Goal: Task Accomplishment & Management: Complete application form

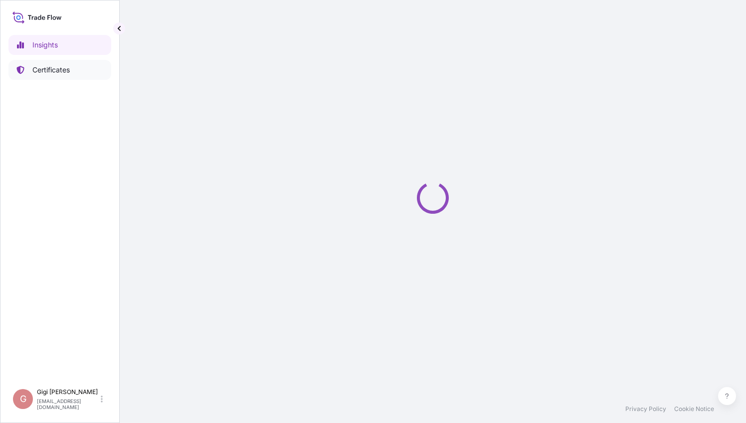
select select "2025"
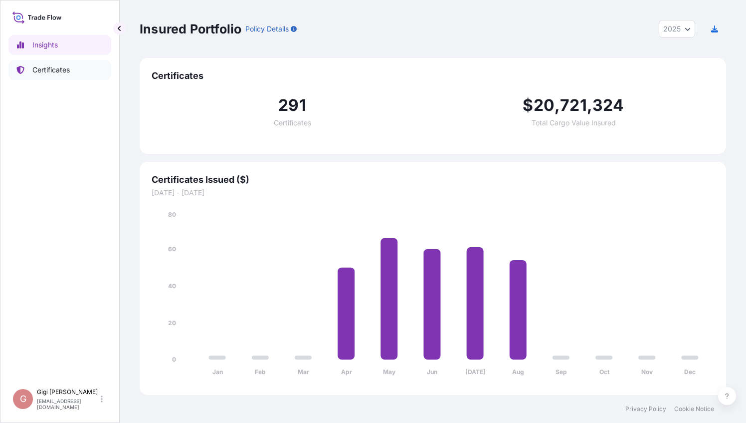
click at [57, 70] on p "Certificates" at bounding box center [50, 70] width 37 height 10
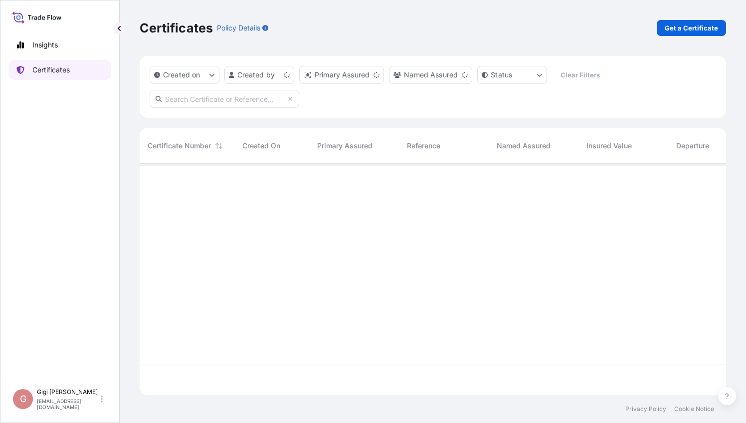
scroll to position [229, 579]
click at [686, 26] on p "Get a Certificate" at bounding box center [691, 28] width 53 height 10
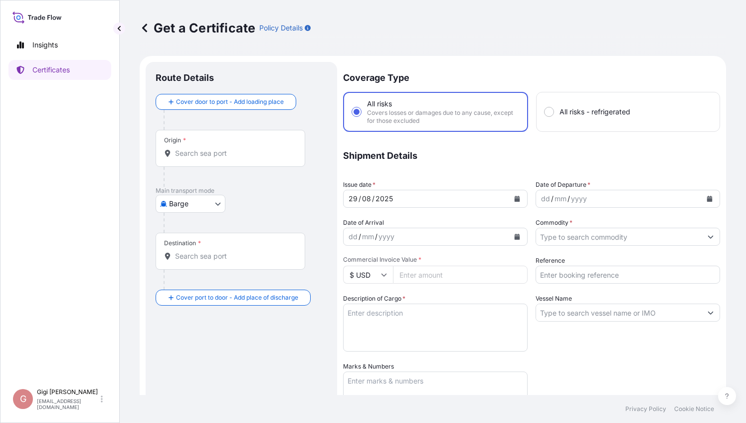
click at [220, 206] on body "Insights Certificates G [PERSON_NAME] [PERSON_NAME][EMAIL_ADDRESS][DOMAIN_NAME]…" at bounding box center [373, 211] width 746 height 423
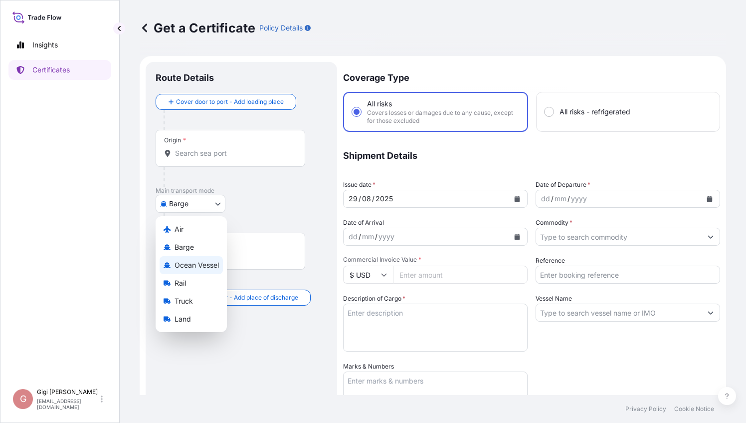
click at [194, 266] on span "Ocean Vessel" at bounding box center [197, 265] width 44 height 10
select select "Ocean Vessel"
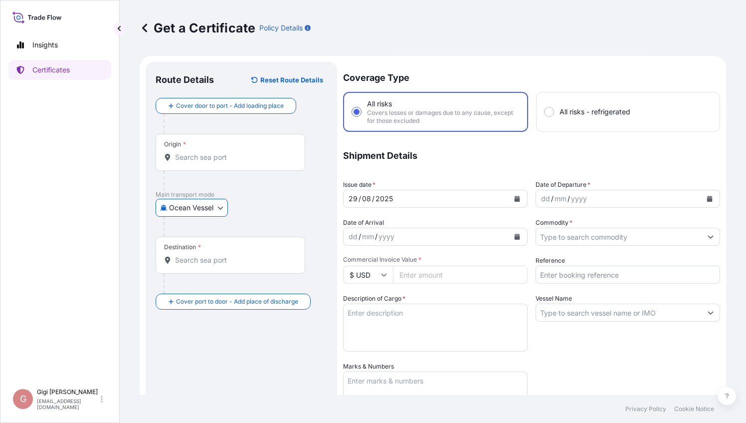
click at [207, 159] on input "Origin *" at bounding box center [234, 157] width 118 height 10
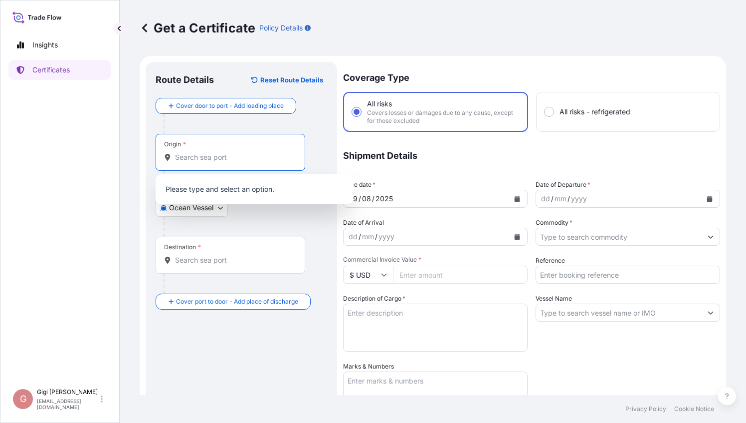
type input "s"
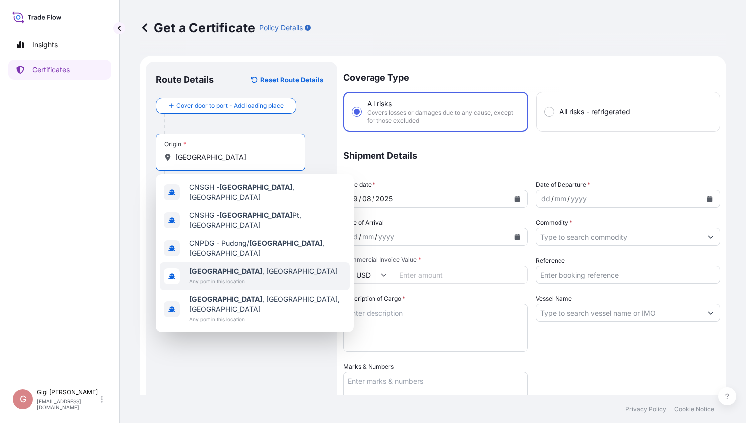
click at [231, 276] on span "Any port in this location" at bounding box center [264, 281] width 148 height 10
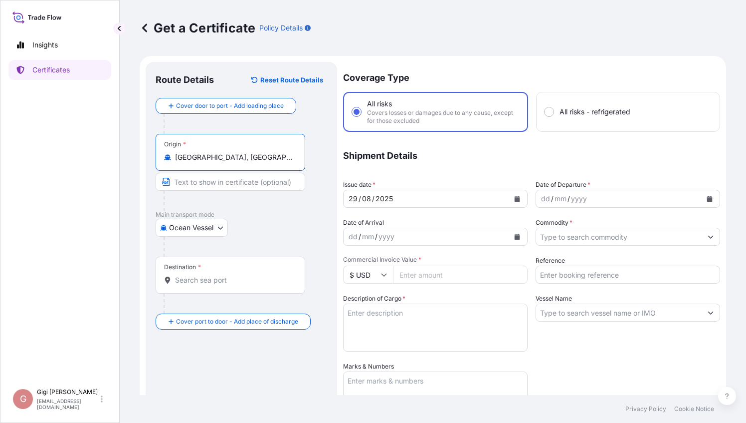
type input "[GEOGRAPHIC_DATA], [GEOGRAPHIC_DATA]"
click at [288, 221] on div "Ocean Vessel Air Barge Ocean Vessel Rail Truck Land" at bounding box center [242, 227] width 172 height 18
click at [199, 280] on input "Destination *" at bounding box center [234, 280] width 118 height 10
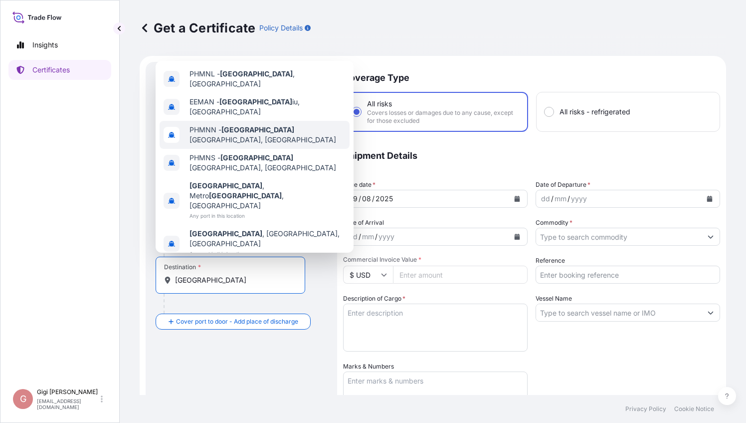
click at [271, 145] on span "PHMNN - [GEOGRAPHIC_DATA], [GEOGRAPHIC_DATA]" at bounding box center [268, 135] width 156 height 20
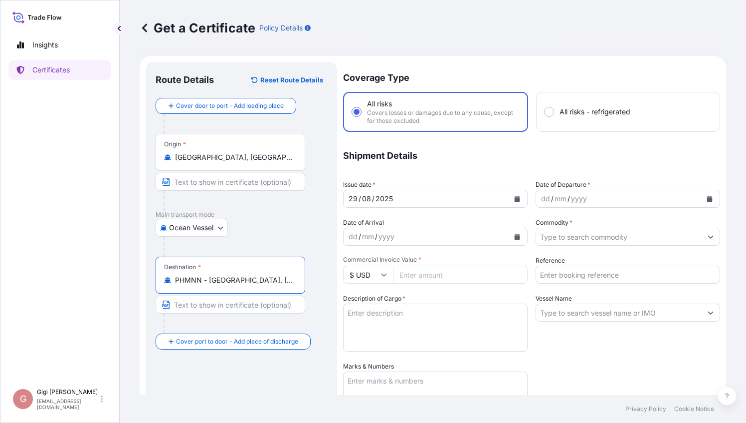
type input "PHMNN - [GEOGRAPHIC_DATA], [GEOGRAPHIC_DATA]"
click at [257, 371] on div "Route Details Reset Route Details Cover door to port - Add loading place Place …" at bounding box center [242, 334] width 172 height 525
click at [571, 200] on div "yyyy" at bounding box center [579, 199] width 18 height 12
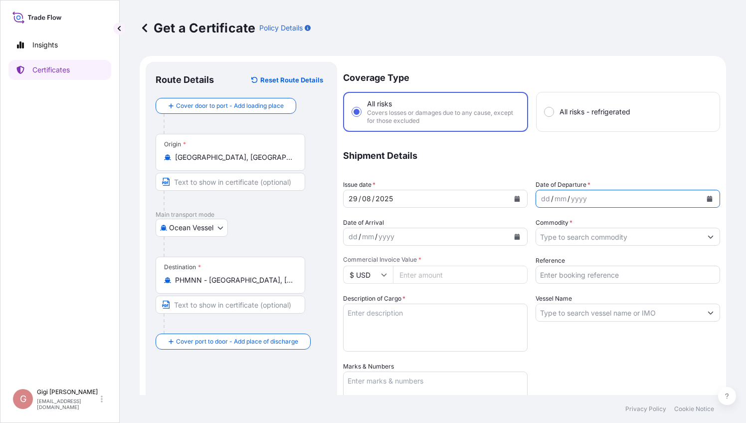
click at [707, 198] on icon "Calendar" at bounding box center [710, 199] width 6 height 6
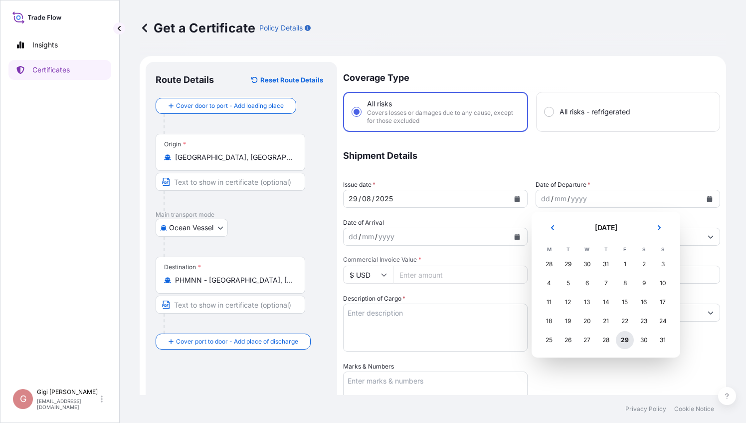
click at [628, 340] on div "29" at bounding box center [625, 340] width 18 height 18
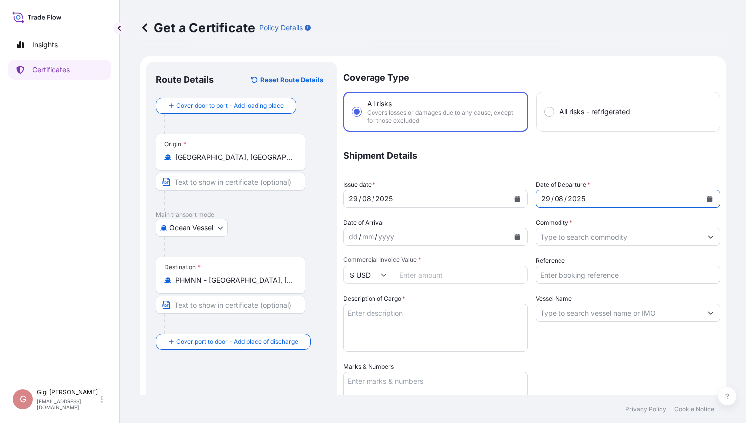
click at [552, 237] on input "Commodity *" at bounding box center [619, 236] width 166 height 18
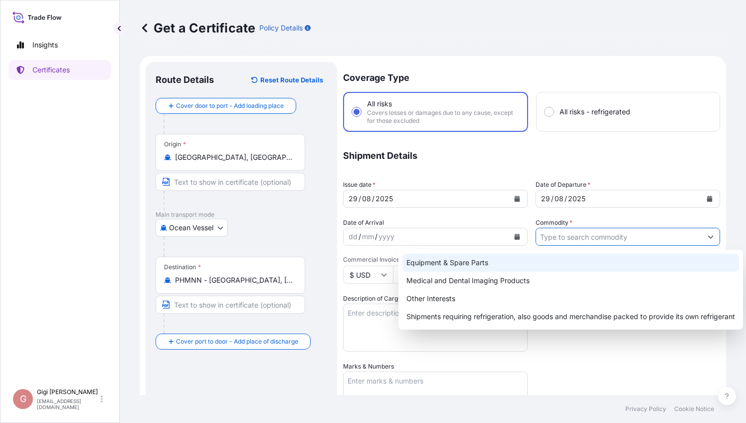
click at [475, 263] on div "Equipment & Spare Parts" at bounding box center [571, 262] width 337 height 18
type input "Equipment & Spare Parts"
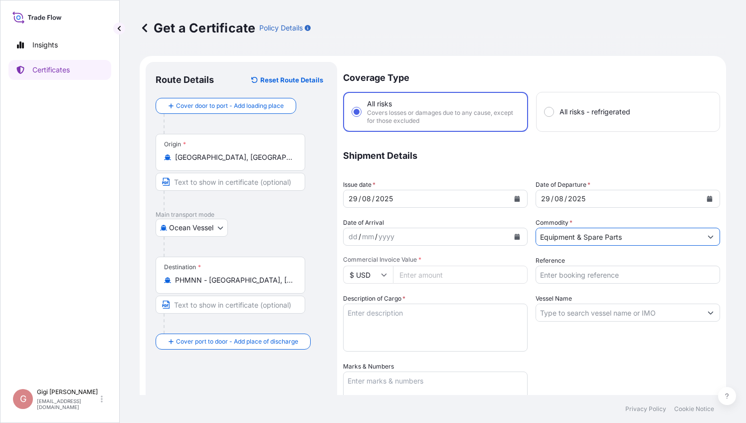
click at [553, 276] on input "Reference" at bounding box center [628, 274] width 185 height 18
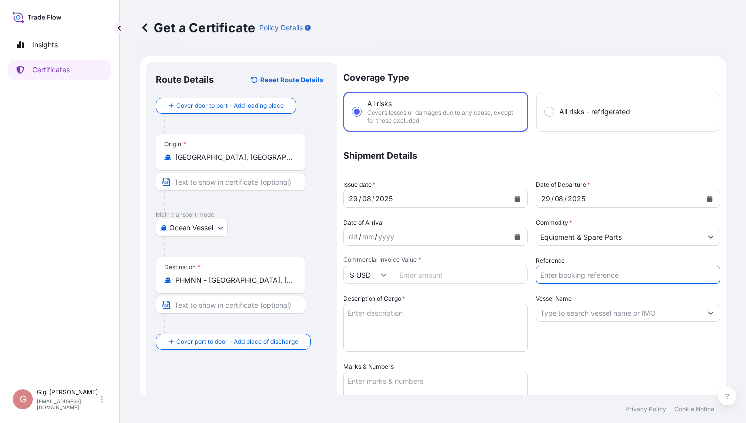
paste input "9010720409"
type input "9010720409"
click at [424, 277] on input "Commercial Invoice Value *" at bounding box center [460, 274] width 135 height 18
type input "50606.5"
click at [428, 314] on textarea "Description of Cargo *" at bounding box center [435, 327] width 185 height 48
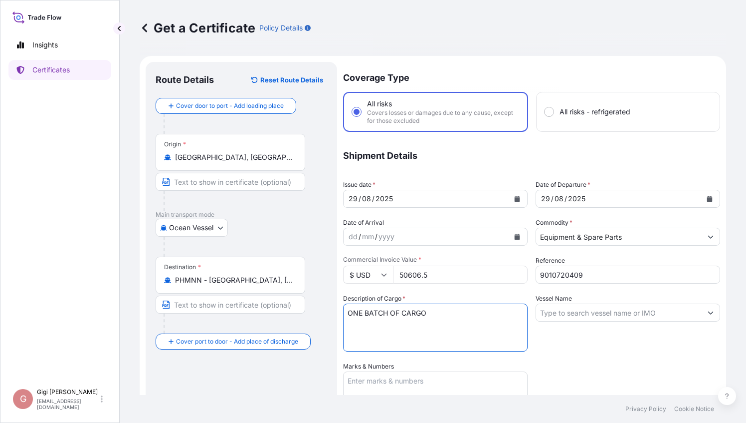
type textarea "ONE BATCH OF CARGO"
click at [404, 385] on textarea "Marks & Numbers" at bounding box center [435, 396] width 185 height 50
paste textarea "ORDER 52783838"
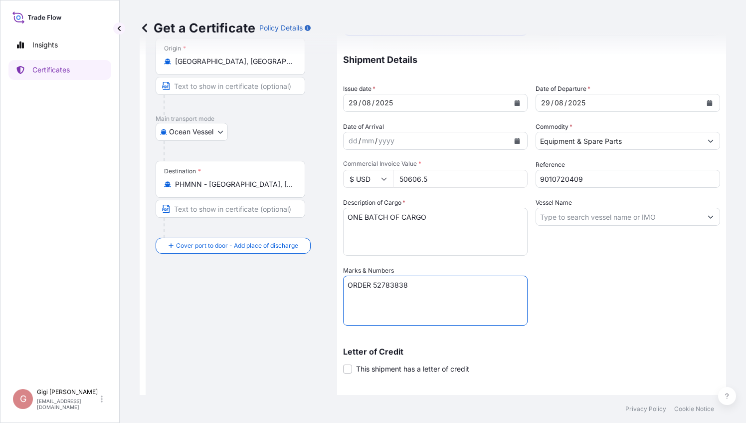
scroll to position [100, 0]
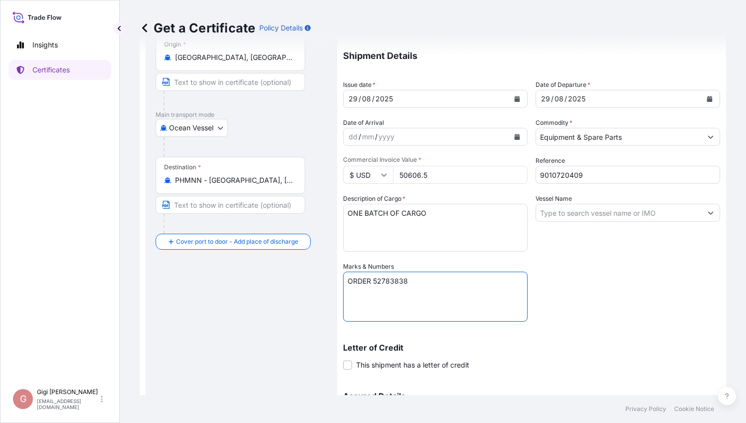
paste textarea "PO#SF-0002003"
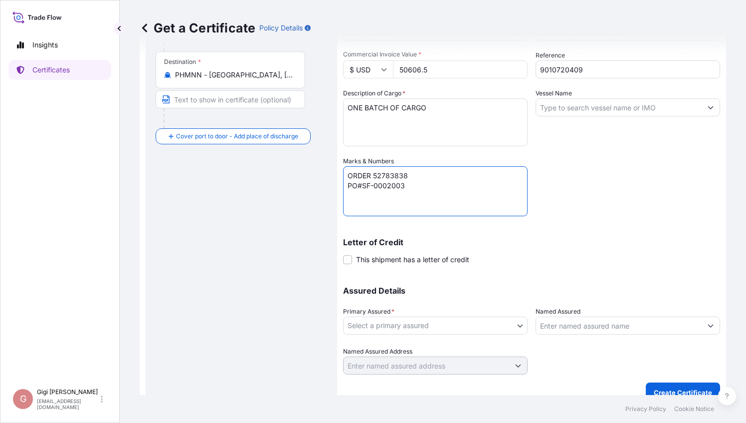
scroll to position [218, 0]
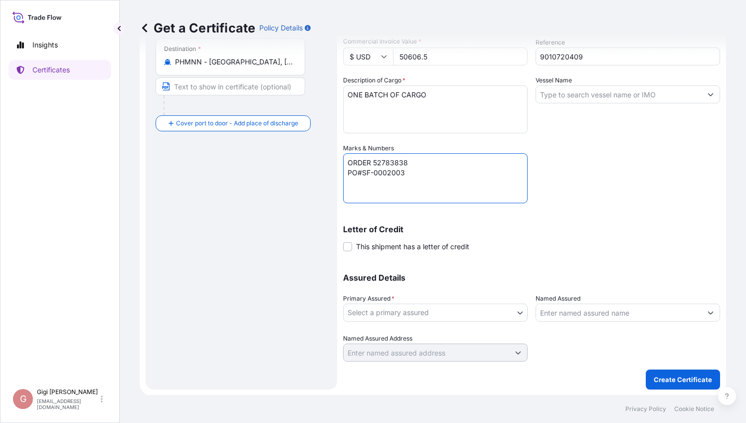
type textarea "ORDER 52783838 PO#SF-0002003"
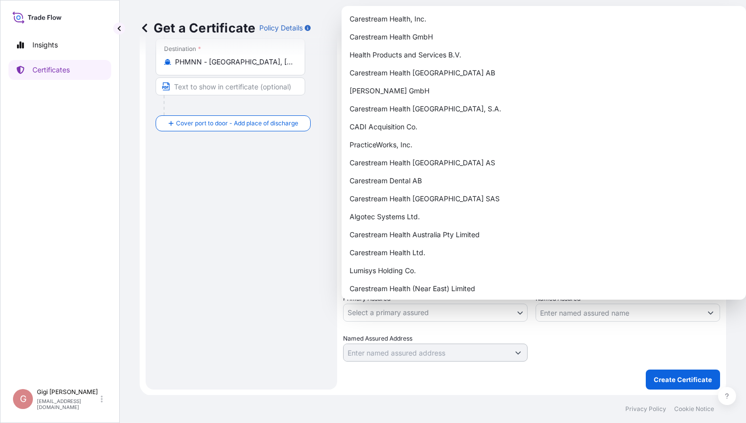
click at [519, 317] on body "Insights Certificates G [PERSON_NAME] [PERSON_NAME][EMAIL_ADDRESS][DOMAIN_NAME]…" at bounding box center [373, 211] width 746 height 423
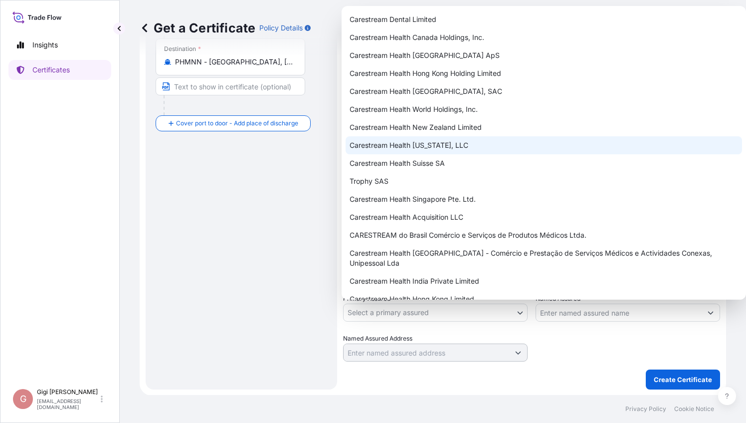
scroll to position [948, 0]
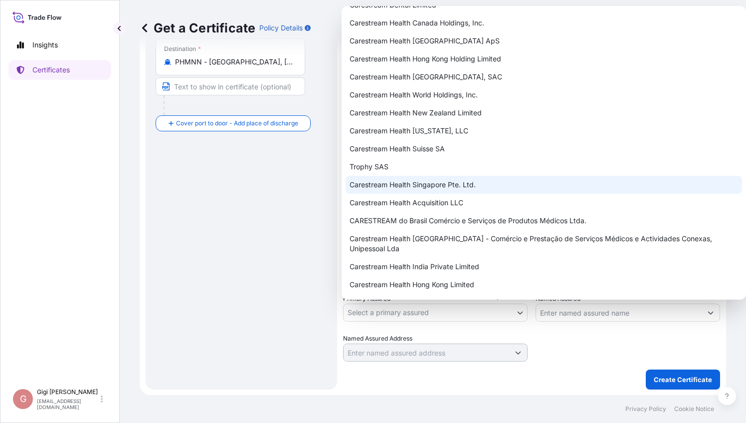
click at [468, 185] on div "Carestream Health Singapore Pte. Ltd." at bounding box center [544, 185] width 397 height 18
select select "32106"
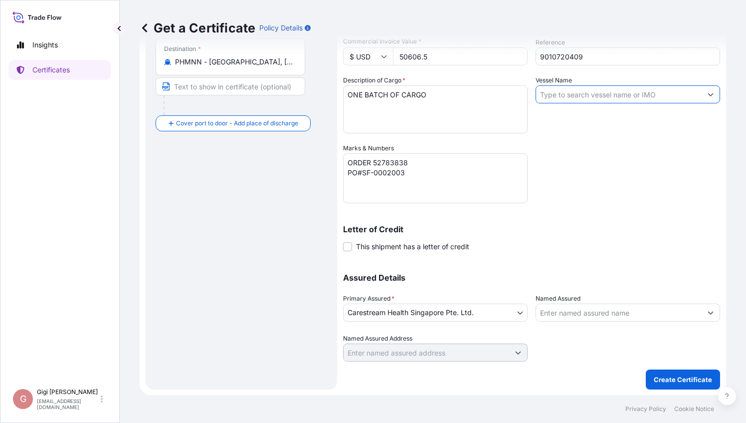
click at [570, 97] on input "Vessel Name" at bounding box center [619, 94] width 166 height 18
paste input "[GEOGRAPHIC_DATA]"
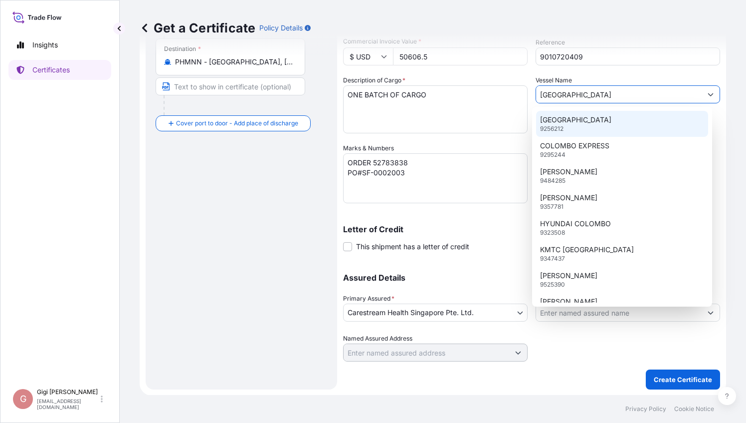
click at [571, 122] on p "[GEOGRAPHIC_DATA]" at bounding box center [575, 120] width 71 height 10
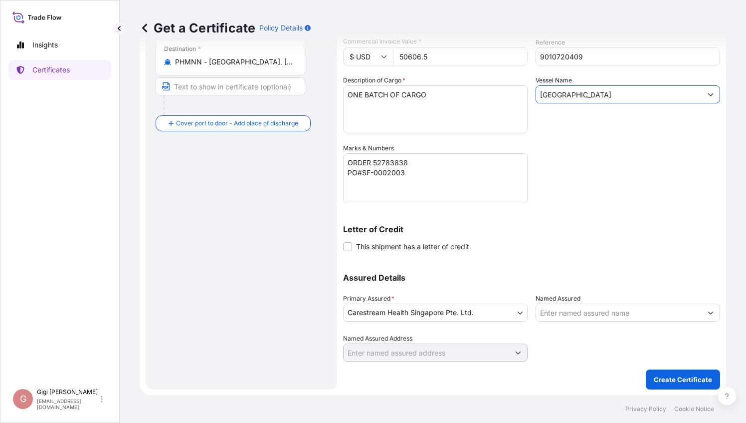
type input "[GEOGRAPHIC_DATA]"
click at [571, 162] on div "Coverage Type All risks Covers losses or damages due to any cause, except for t…" at bounding box center [531, 102] width 377 height 517
click at [564, 316] on input "Named Assured" at bounding box center [619, 312] width 166 height 18
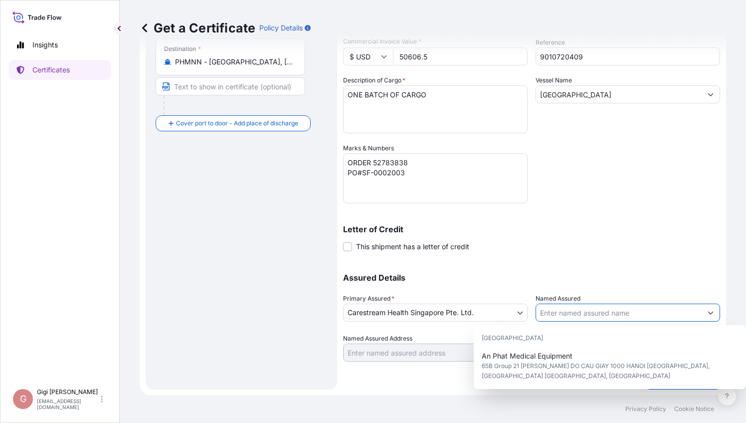
paste input "PATIENT CARE CORPORATION"
type input "PATIENT CARE CORPORATION"
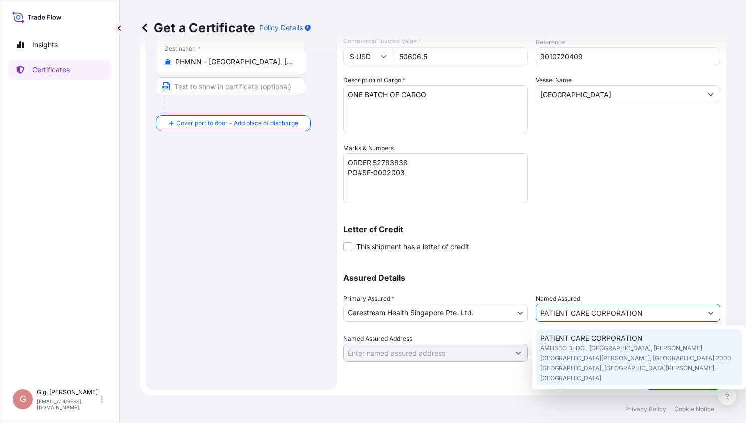
click at [632, 336] on span "PATIENT CARE CORPORATION" at bounding box center [591, 338] width 103 height 10
type input "AMHSCO BLDG., [GEOGRAPHIC_DATA], [PERSON_NAME][GEOGRAPHIC_DATA][PERSON_NAME], […"
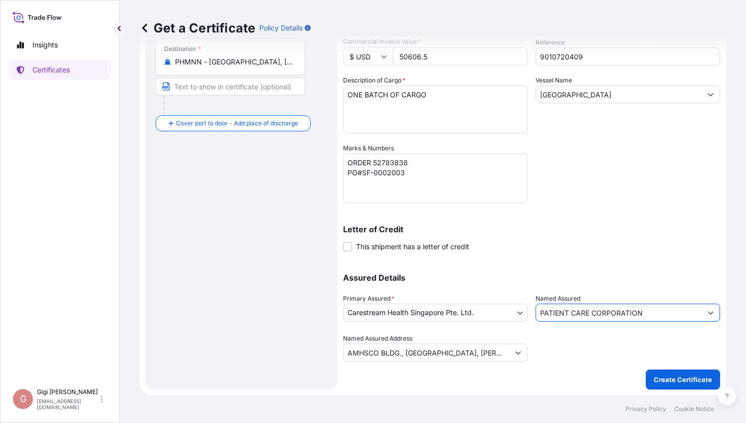
type input "PATIENT CARE CORPORATION"
click at [666, 213] on div "Letter of Credit This shipment has a letter of credit Letter of credit * Letter…" at bounding box center [531, 232] width 377 height 38
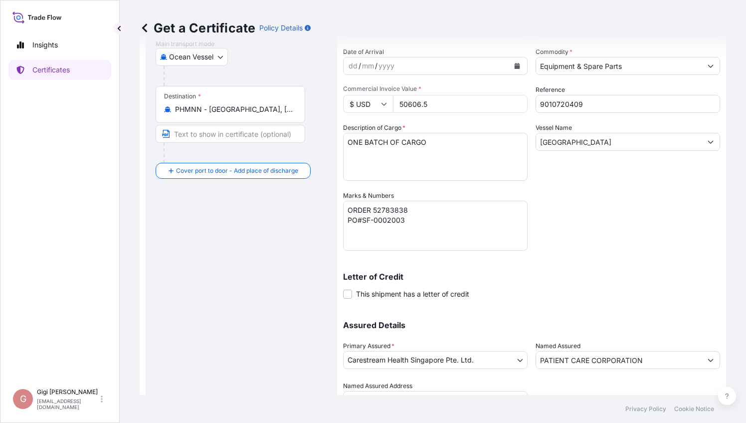
scroll to position [218, 0]
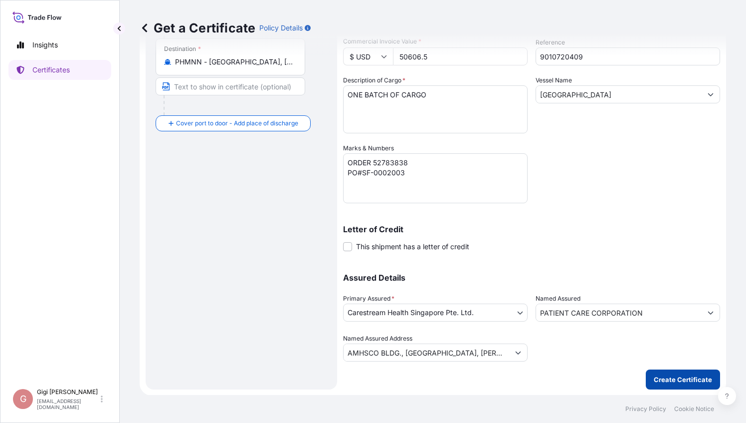
click at [663, 375] on p "Create Certificate" at bounding box center [683, 379] width 58 height 10
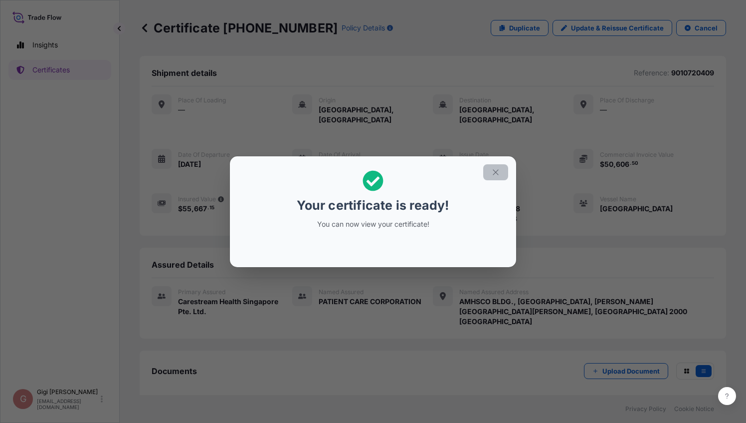
click at [497, 169] on icon "button" at bounding box center [495, 172] width 9 height 9
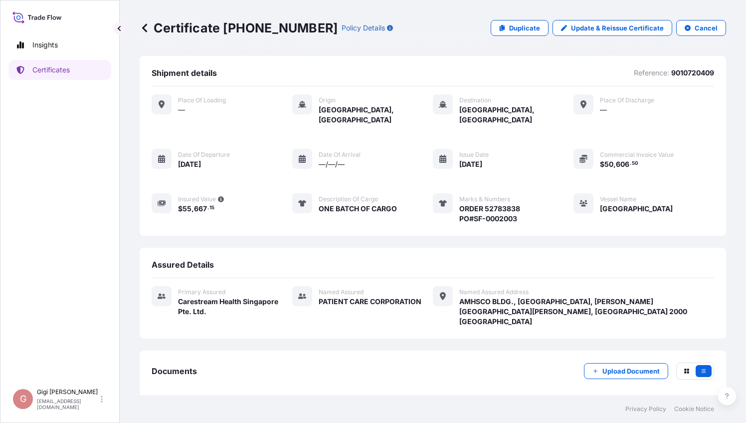
scroll to position [37, 0]
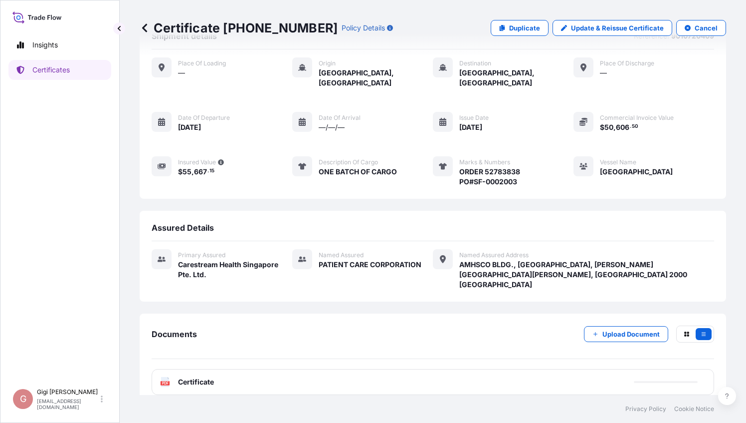
click at [163, 381] on text "PDF" at bounding box center [165, 382] width 6 height 3
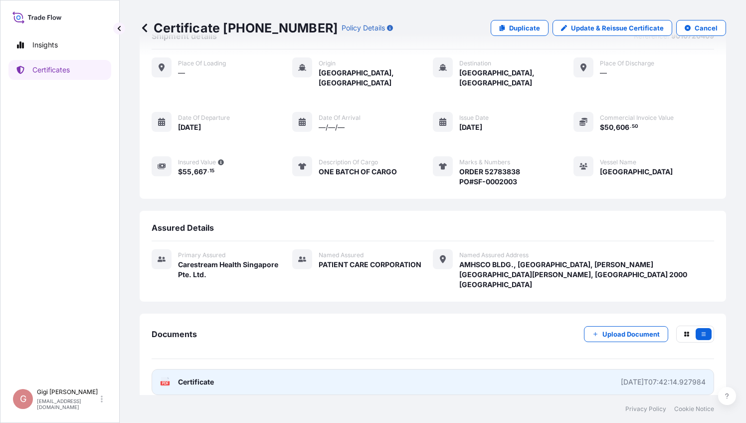
click at [636, 377] on div "[DATE]T07:42:14.927984" at bounding box center [663, 382] width 85 height 10
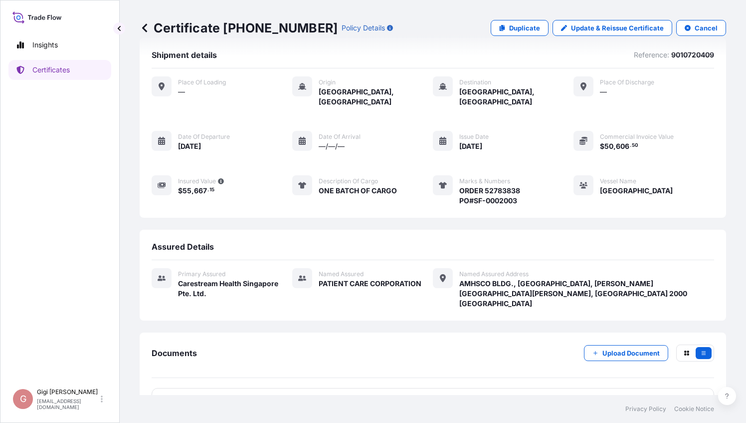
scroll to position [0, 0]
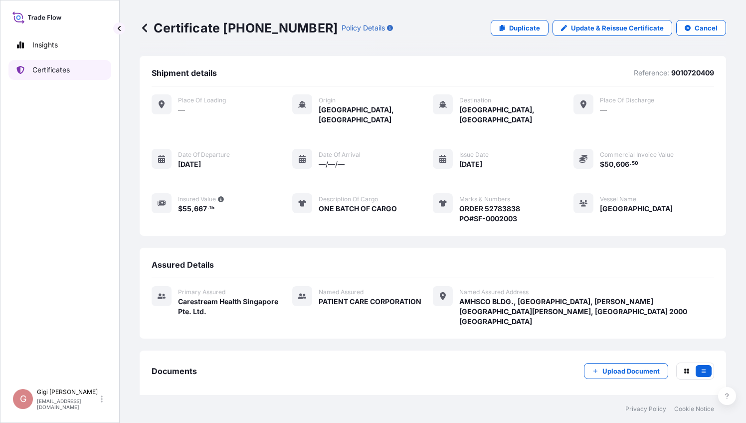
click at [67, 66] on p "Certificates" at bounding box center [50, 70] width 37 height 10
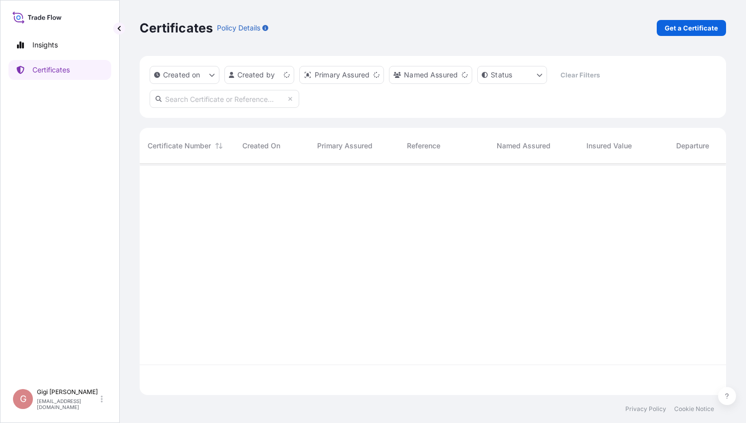
scroll to position [229, 579]
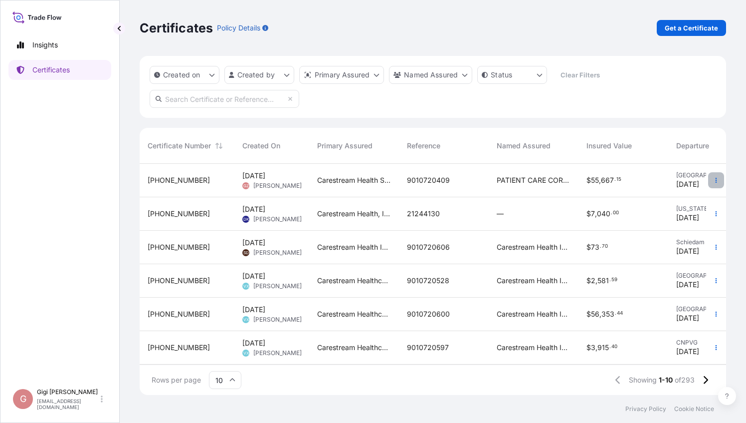
click at [713, 183] on icon "button" at bounding box center [716, 180] width 6 height 6
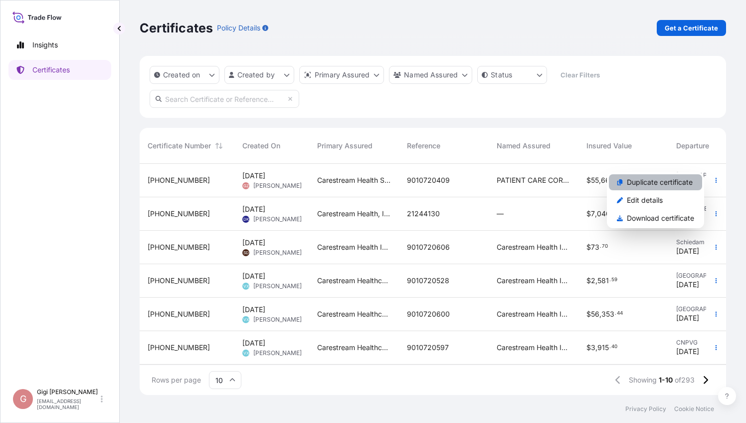
click at [673, 180] on p "Duplicate certificate" at bounding box center [660, 182] width 66 height 10
select select "Ocean Vessel"
select select "32106"
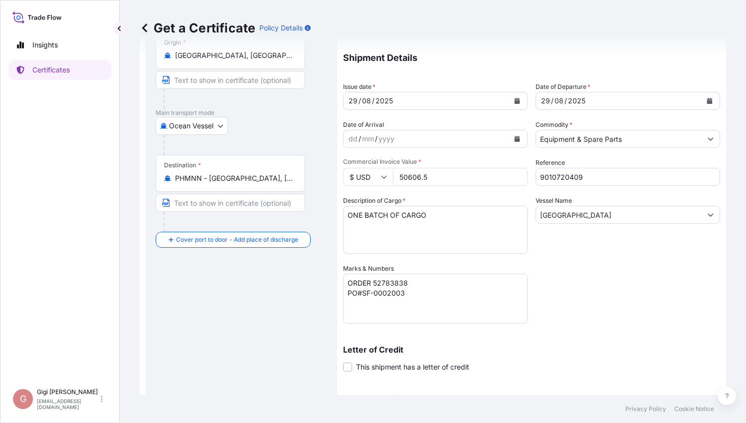
scroll to position [100, 0]
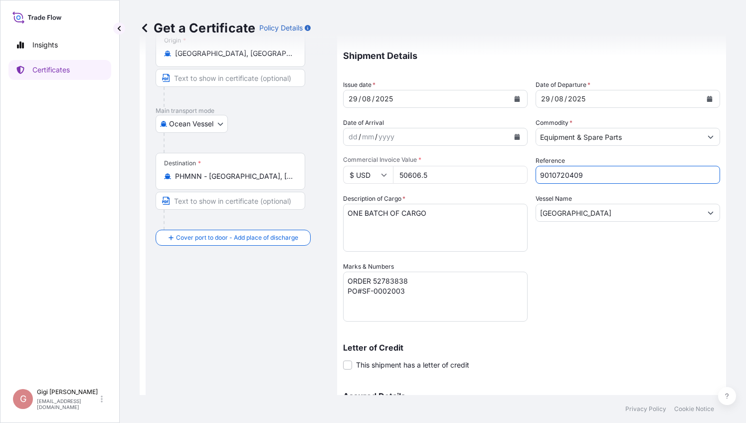
drag, startPoint x: 599, startPoint y: 173, endPoint x: 507, endPoint y: 170, distance: 91.3
click at [507, 170] on div "Coverage Type All risks Covers losses or damages due to any cause, except for t…" at bounding box center [531, 220] width 377 height 517
paste input "360"
type input "9010720360"
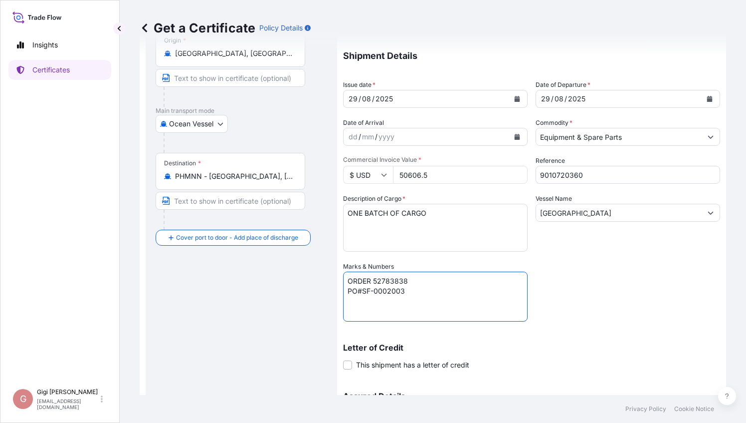
drag, startPoint x: 421, startPoint y: 278, endPoint x: 338, endPoint y: 273, distance: 83.5
click at [338, 273] on form "Route Details Cover door to port - Add loading place Place of loading Road / [G…" at bounding box center [433, 234] width 587 height 557
paste textarea "0485"
drag, startPoint x: 388, startPoint y: 288, endPoint x: 347, endPoint y: 291, distance: 41.0
click at [347, 291] on textarea "ORDER 52783838 PO#SF-0002003" at bounding box center [435, 296] width 185 height 50
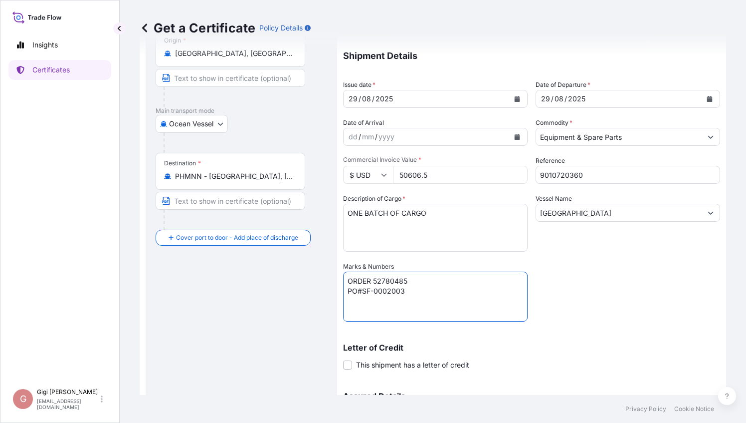
paste textarea "NUM QC-0003305"
type textarea "ORDER 52780485 PO NUM QC-0003305"
click at [595, 285] on div "Coverage Type All risks Covers losses or damages due to any cause, except for t…" at bounding box center [531, 220] width 377 height 517
drag, startPoint x: 434, startPoint y: 173, endPoint x: 321, endPoint y: 165, distance: 113.0
click at [321, 165] on form "Route Details Cover door to port - Add loading place Place of loading Road / [G…" at bounding box center [433, 234] width 587 height 557
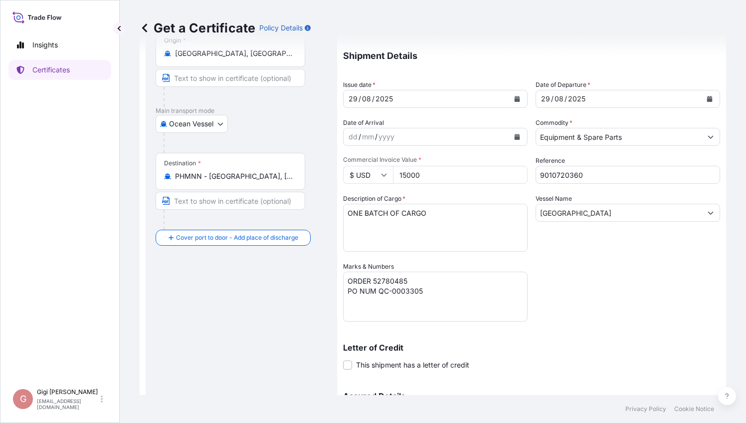
type input "15000"
click at [585, 280] on div "Coverage Type All risks Covers losses or damages due to any cause, except for t…" at bounding box center [531, 220] width 377 height 517
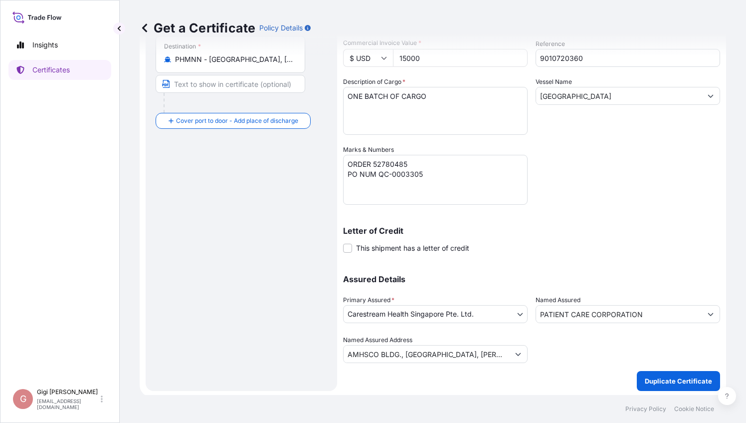
scroll to position [218, 0]
click at [661, 381] on p "Duplicate Certificate" at bounding box center [678, 379] width 67 height 10
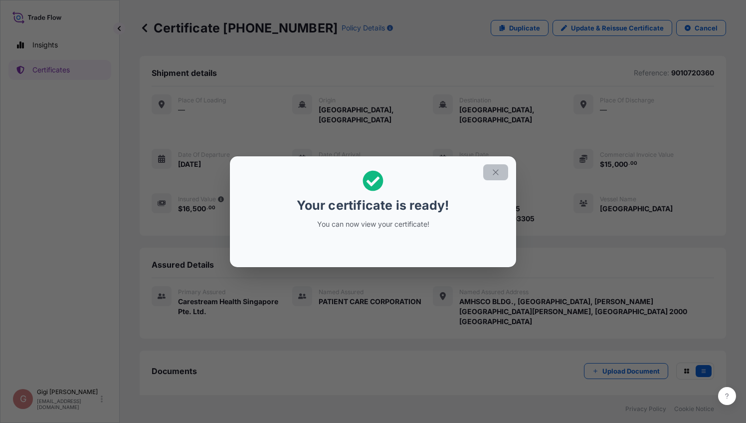
click at [490, 171] on button "button" at bounding box center [495, 172] width 25 height 16
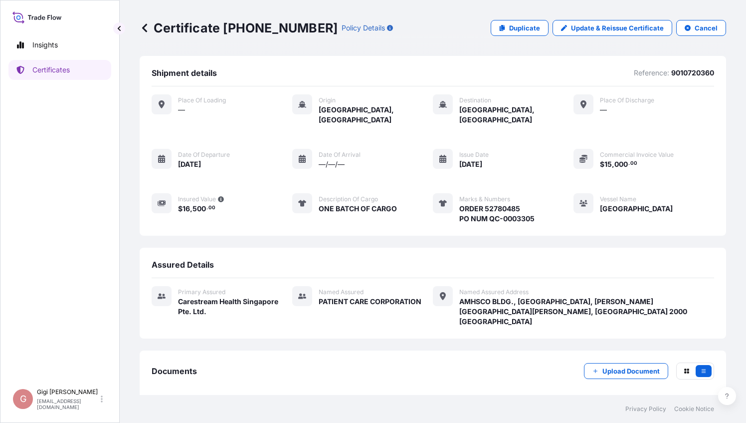
scroll to position [37, 0]
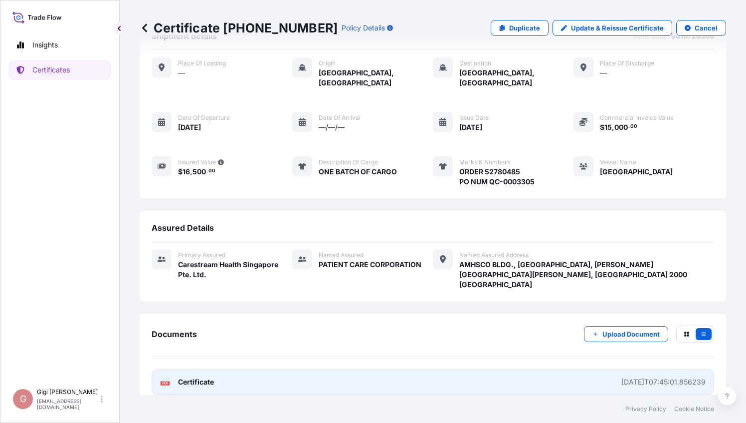
click at [622, 377] on div "[DATE]T07:45:01.856239" at bounding box center [664, 382] width 84 height 10
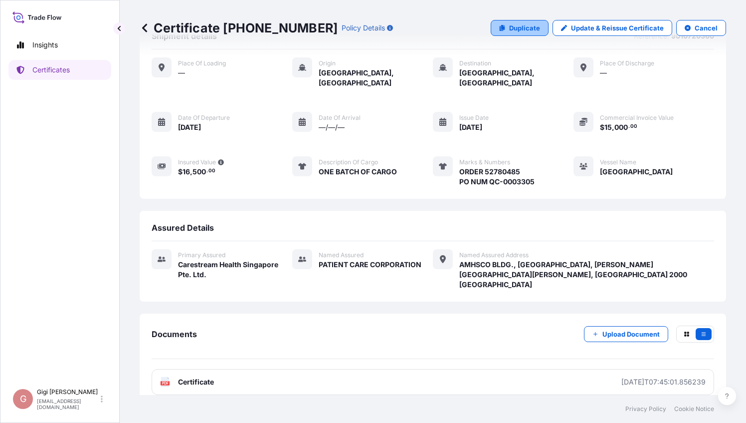
click at [520, 28] on p "Duplicate" at bounding box center [524, 28] width 31 height 10
select select "Ocean Vessel"
select select "32106"
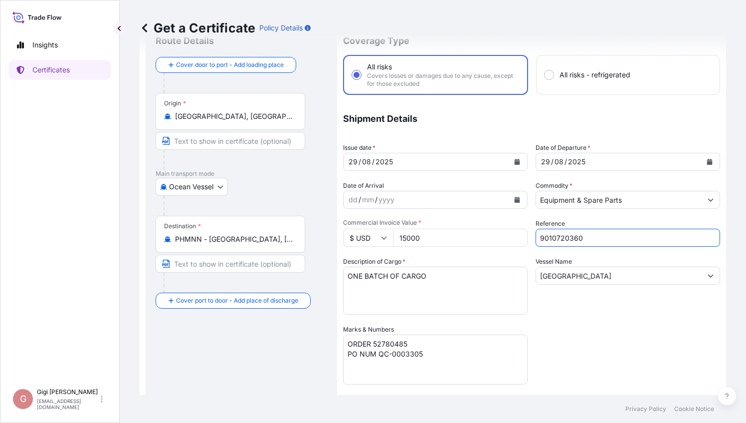
drag, startPoint x: 584, startPoint y: 237, endPoint x: 512, endPoint y: 226, distance: 73.2
click at [512, 226] on div "Coverage Type All risks Covers losses or damages due to any cause, except for t…" at bounding box center [531, 283] width 377 height 517
paste input "1"
type input "9010720361"
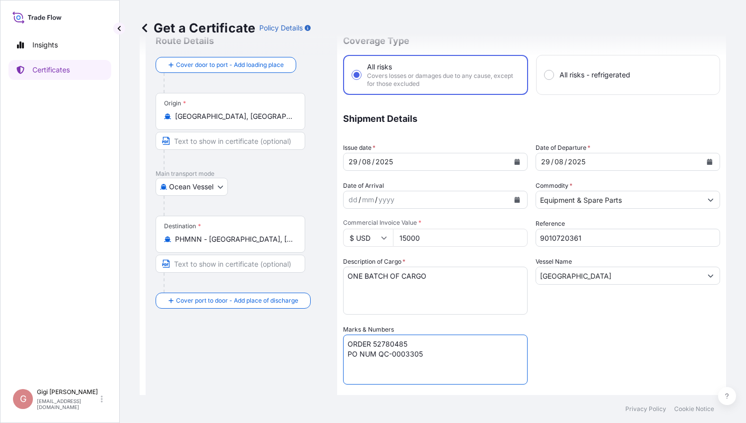
drag, startPoint x: 410, startPoint y: 341, endPoint x: 374, endPoint y: 343, distance: 35.9
click at [374, 343] on textarea "ORDER 52780485 PO NUM QC-0003305" at bounding box center [435, 359] width 185 height 50
paste textarea "4352"
drag, startPoint x: 426, startPoint y: 352, endPoint x: 380, endPoint y: 352, distance: 45.9
click at [380, 352] on textarea "ORDER 52780485 PO NUM QC-0003305" at bounding box center [435, 359] width 185 height 50
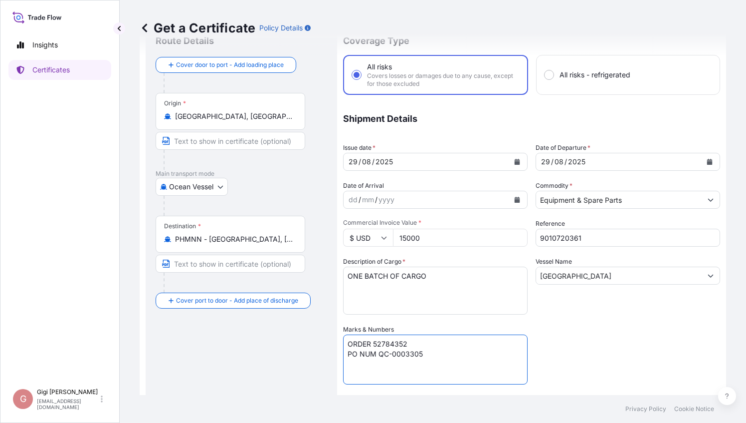
paste textarea "SF-0002067"
type textarea "ORDER 52784352 PO NUM SF-0002067"
click at [639, 346] on div "Coverage Type All risks Covers losses or damages due to any cause, except for t…" at bounding box center [531, 283] width 377 height 517
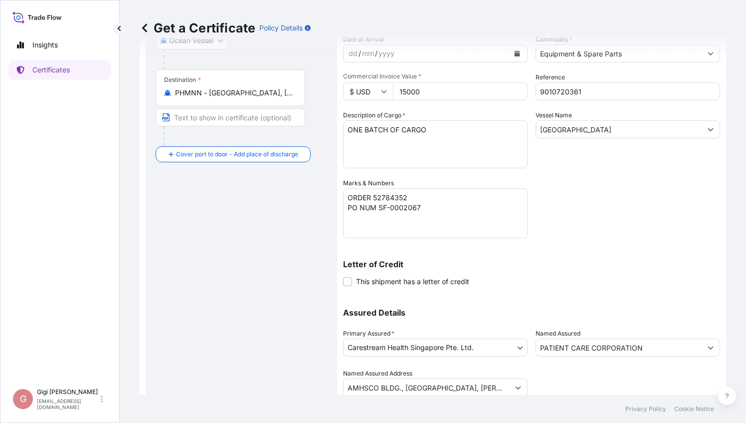
scroll to position [218, 0]
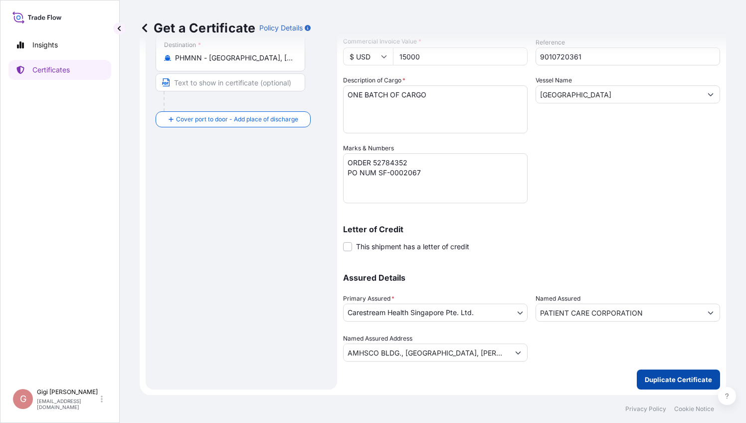
click at [672, 379] on p "Duplicate Certificate" at bounding box center [678, 379] width 67 height 10
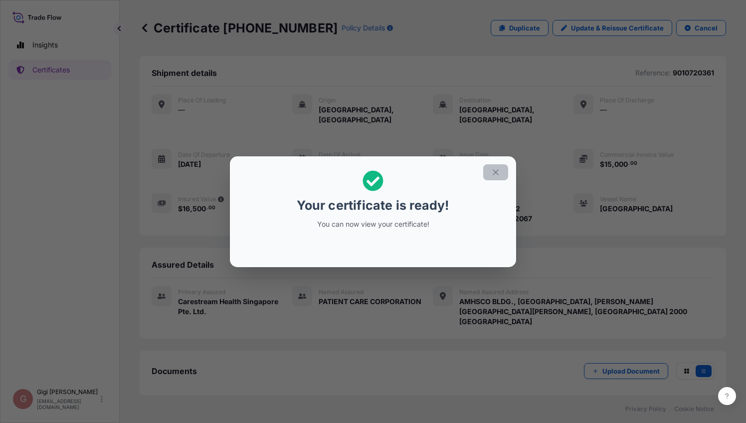
click at [499, 175] on icon "button" at bounding box center [495, 172] width 9 height 9
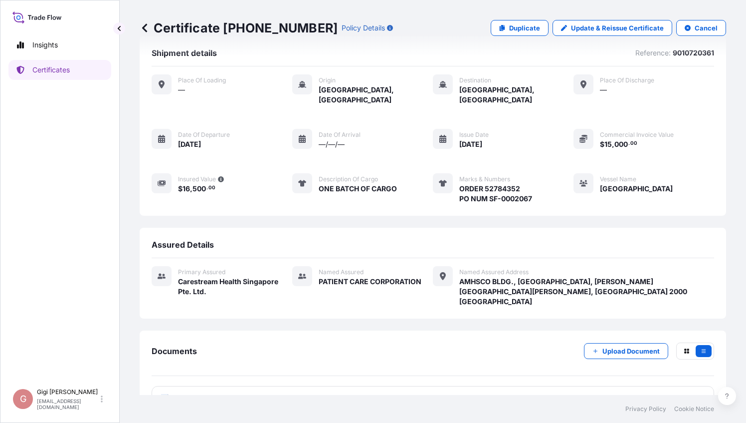
scroll to position [37, 0]
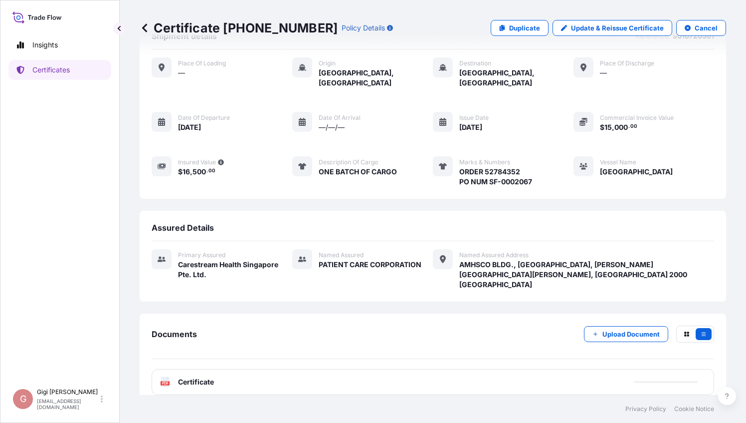
click at [497, 371] on div "PDF Certificate" at bounding box center [433, 382] width 563 height 26
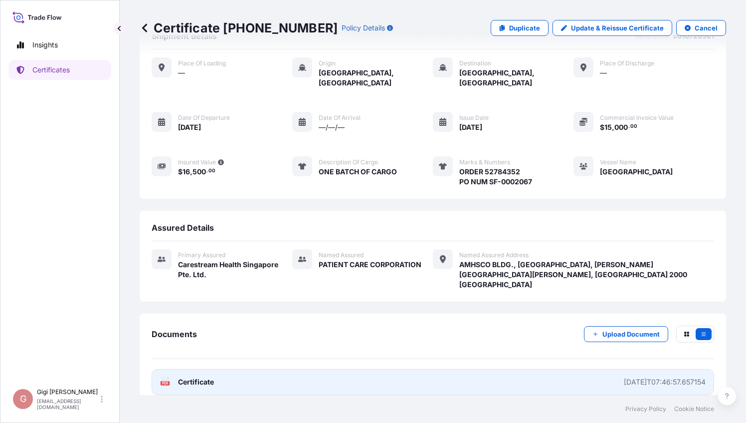
click at [675, 377] on div "[DATE]T07:46:57.657154" at bounding box center [665, 382] width 82 height 10
